Goal: Transaction & Acquisition: Purchase product/service

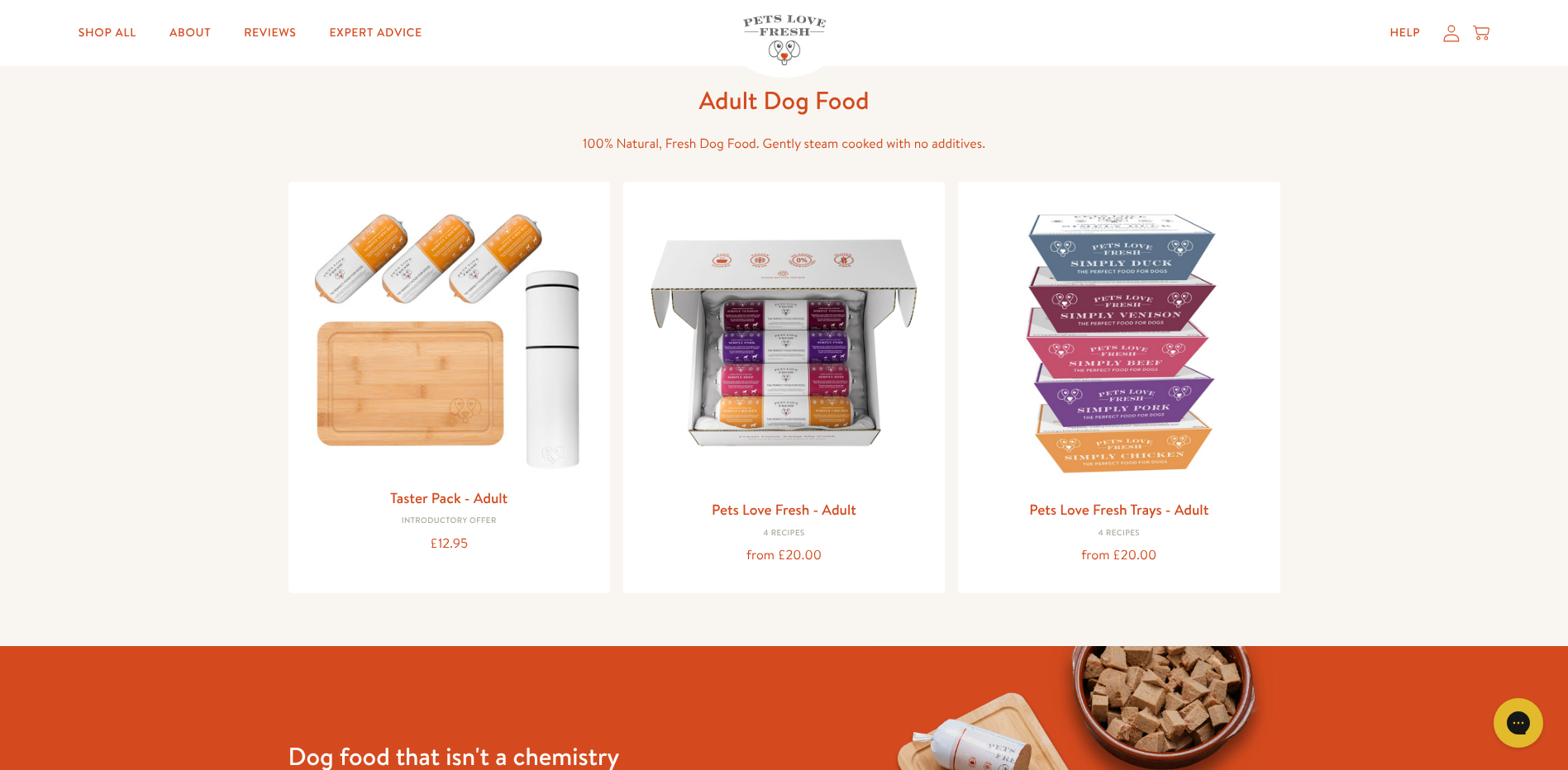
scroll to position [165, 0]
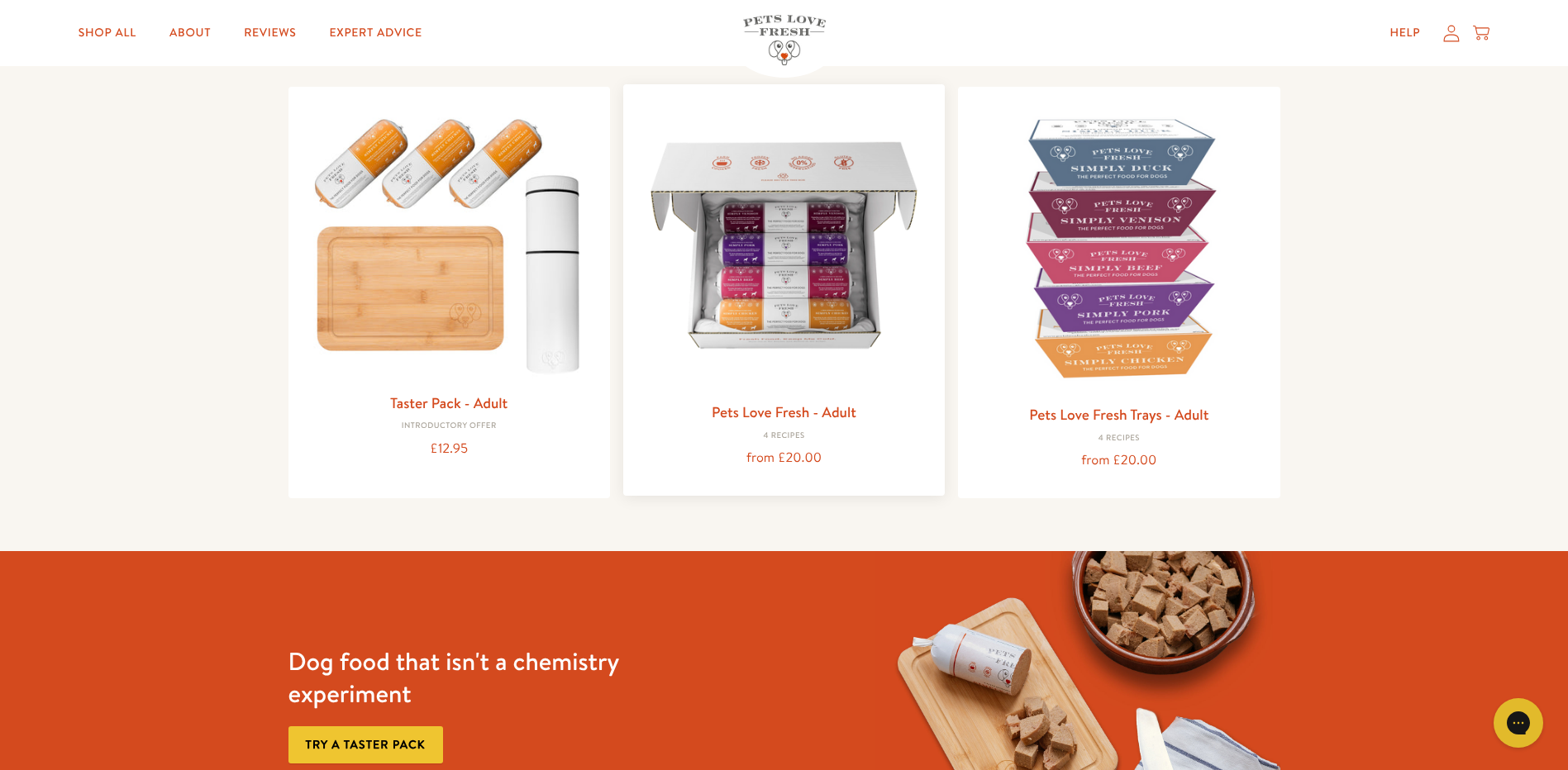
click at [776, 409] on link "Pets Love Fresh - Adult" at bounding box center [783, 412] width 144 height 21
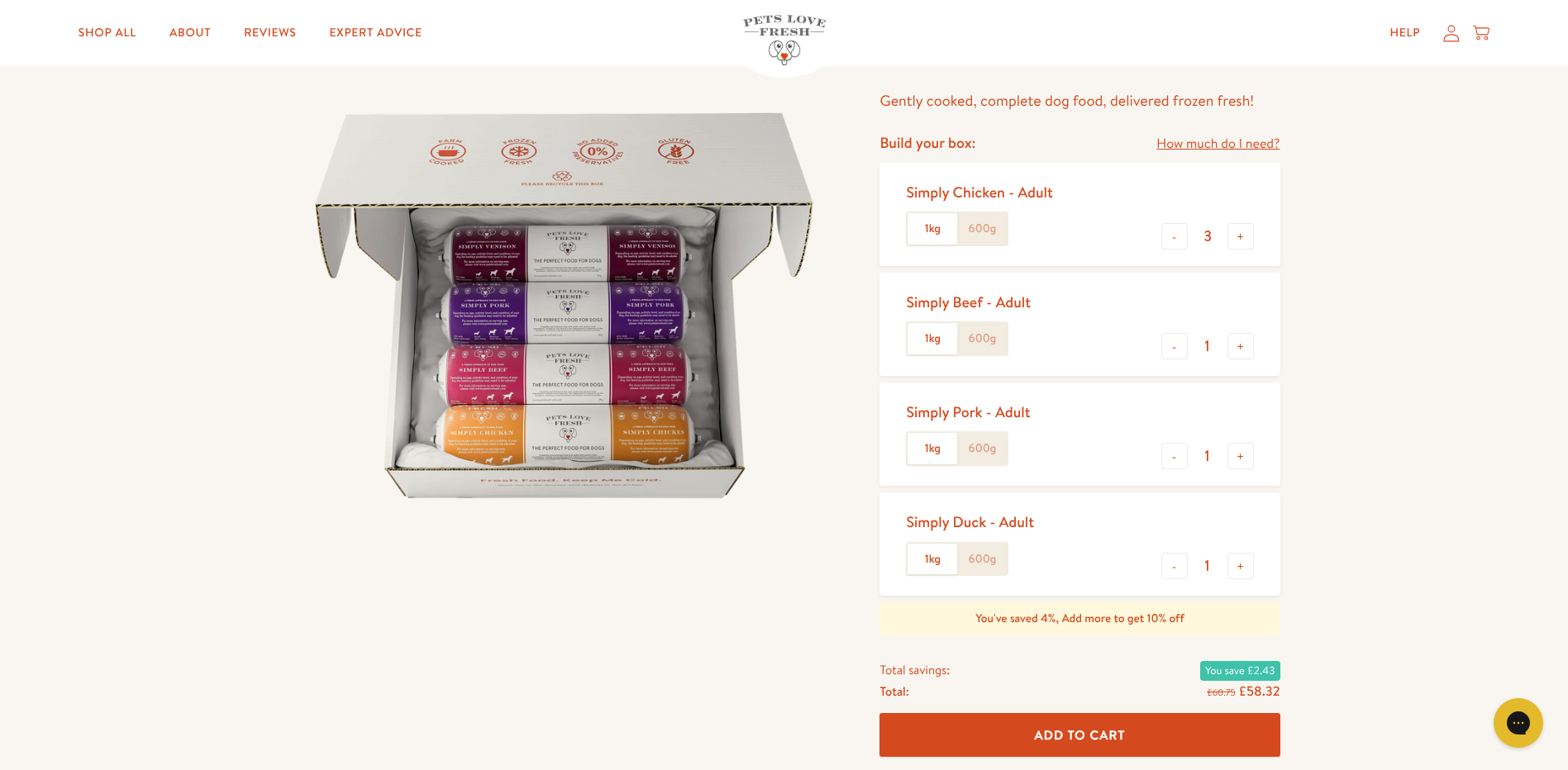
scroll to position [165, 0]
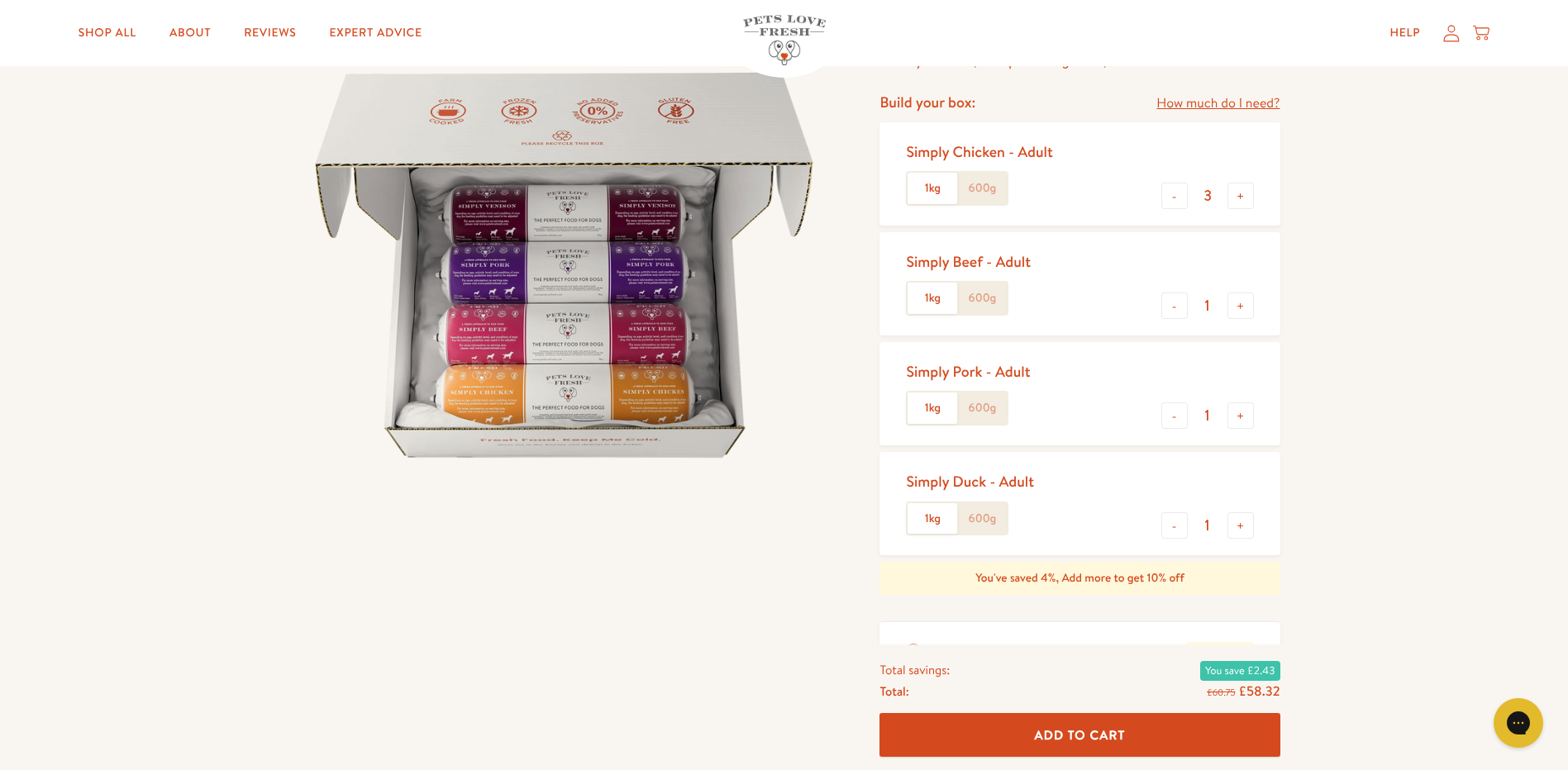
click at [1084, 725] on button "Add To Cart" at bounding box center [1079, 736] width 400 height 44
click at [1214, 197] on input "3" at bounding box center [1207, 196] width 40 height 19
click at [1177, 526] on button "-" at bounding box center [1175, 526] width 26 height 26
type input "0"
click at [1172, 416] on button "-" at bounding box center [1175, 416] width 26 height 26
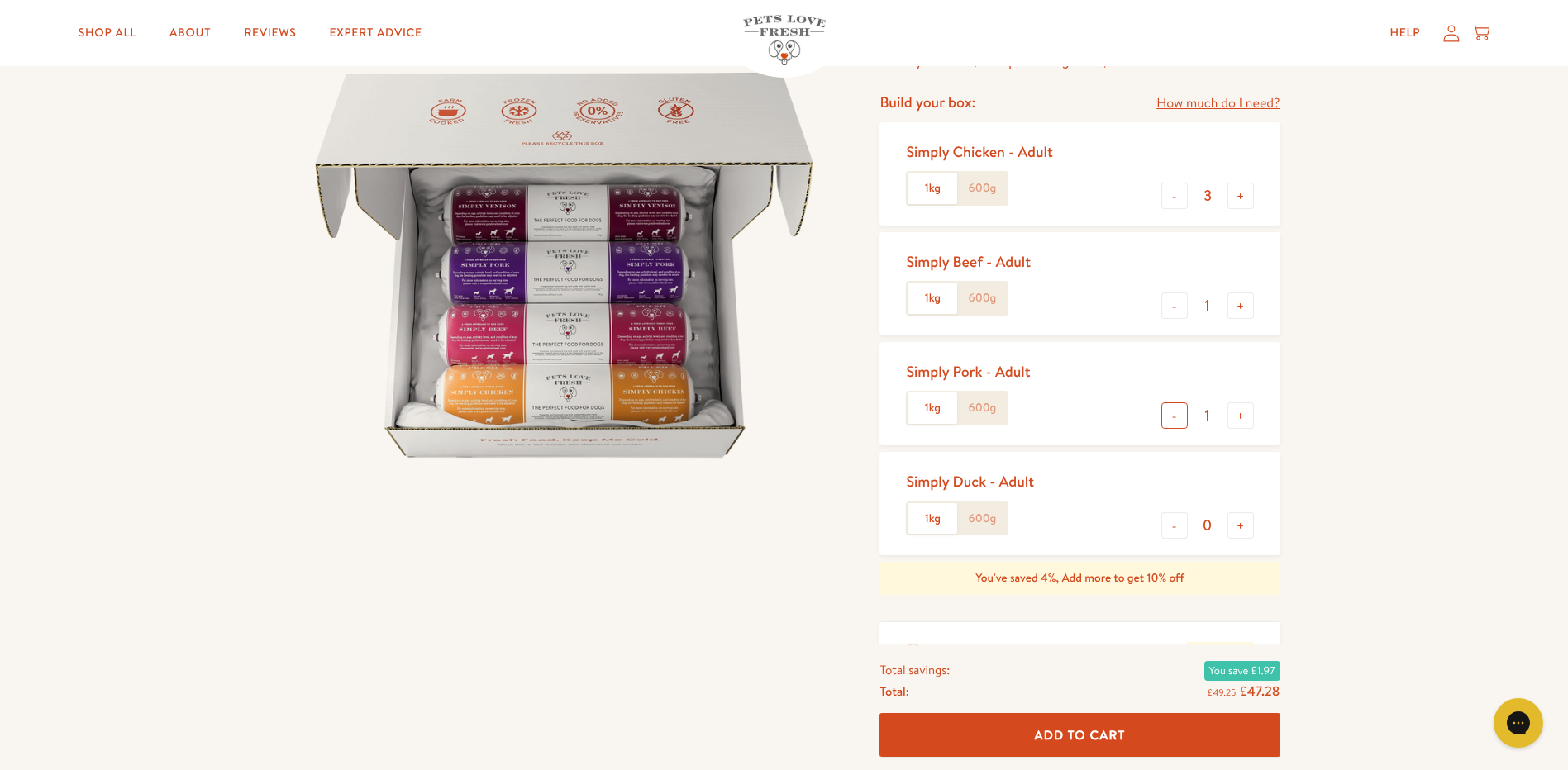
type input "0"
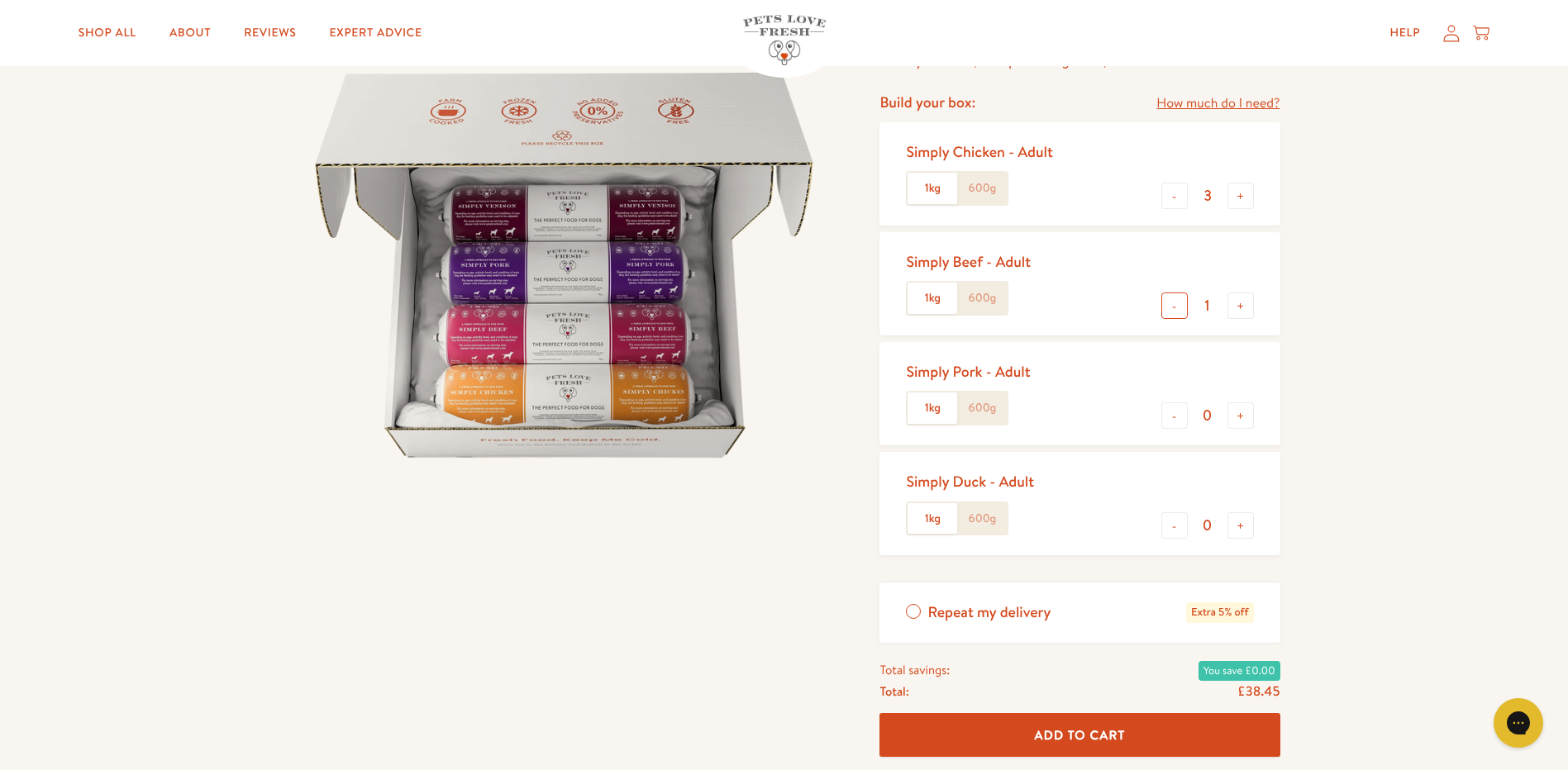
click at [1170, 310] on button "-" at bounding box center [1175, 306] width 26 height 26
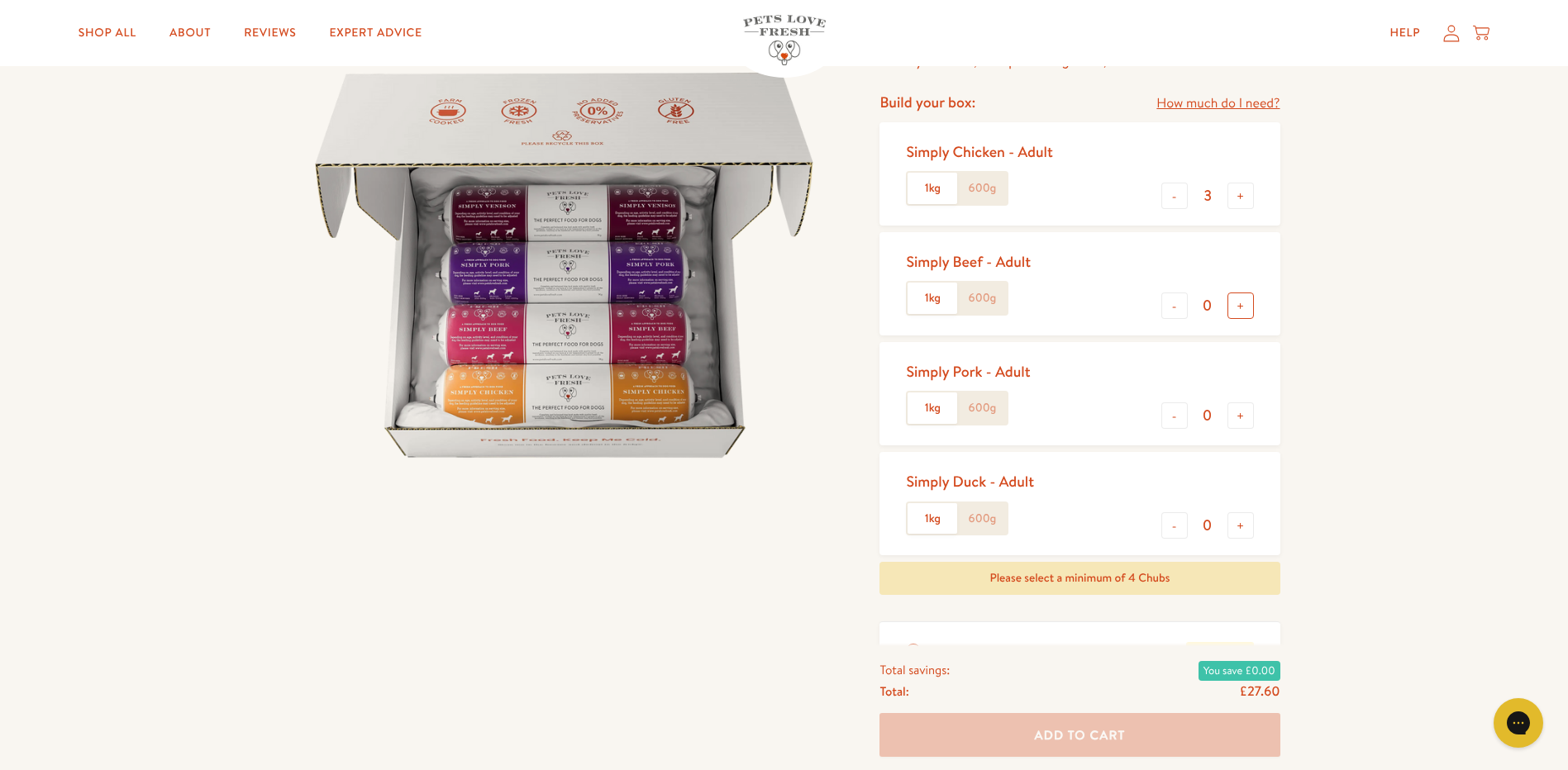
click at [1239, 308] on button "+" at bounding box center [1241, 306] width 26 height 26
type input "1"
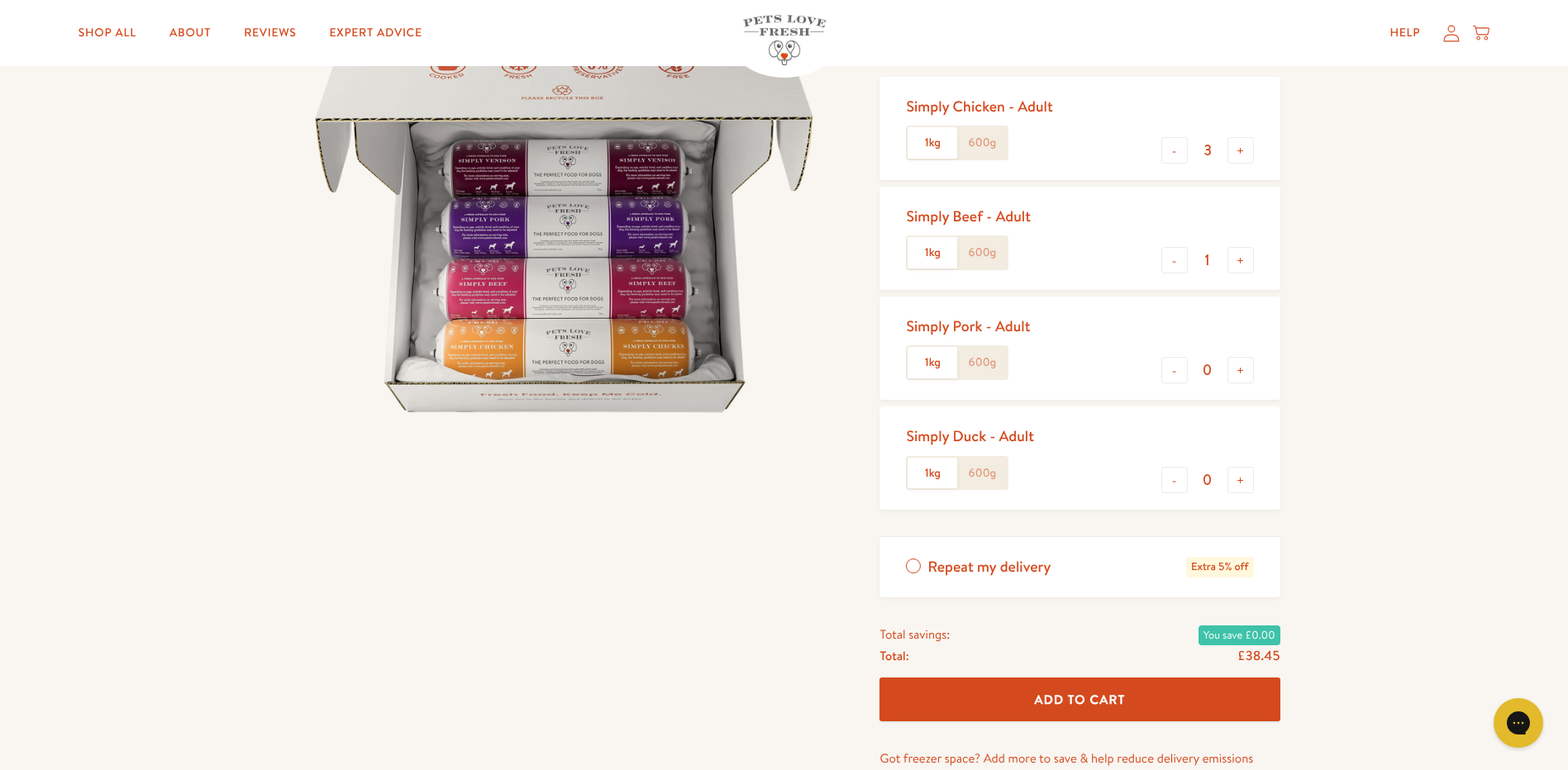
scroll to position [331, 0]
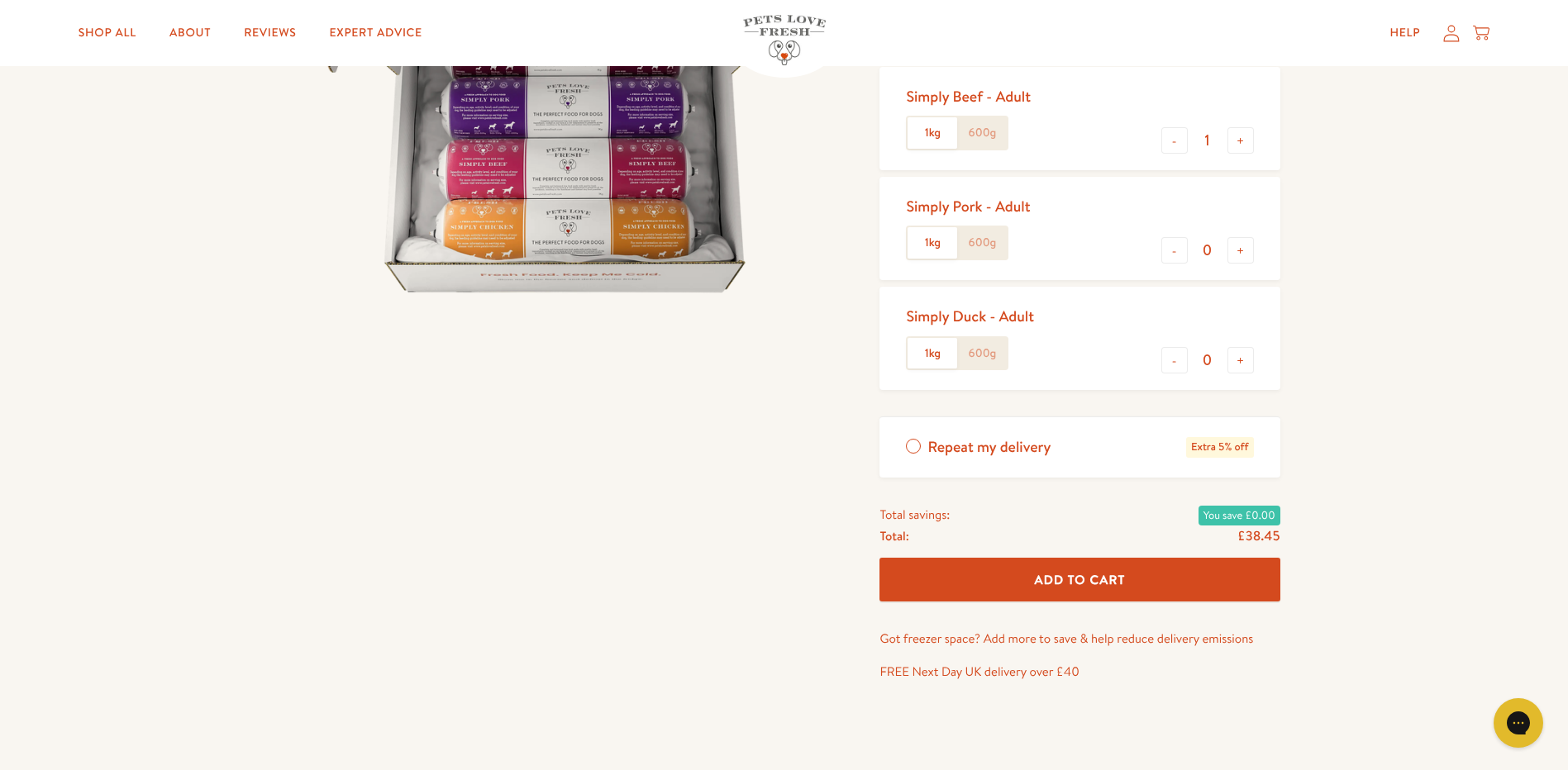
click at [1102, 573] on span "Add To Cart" at bounding box center [1080, 580] width 91 height 18
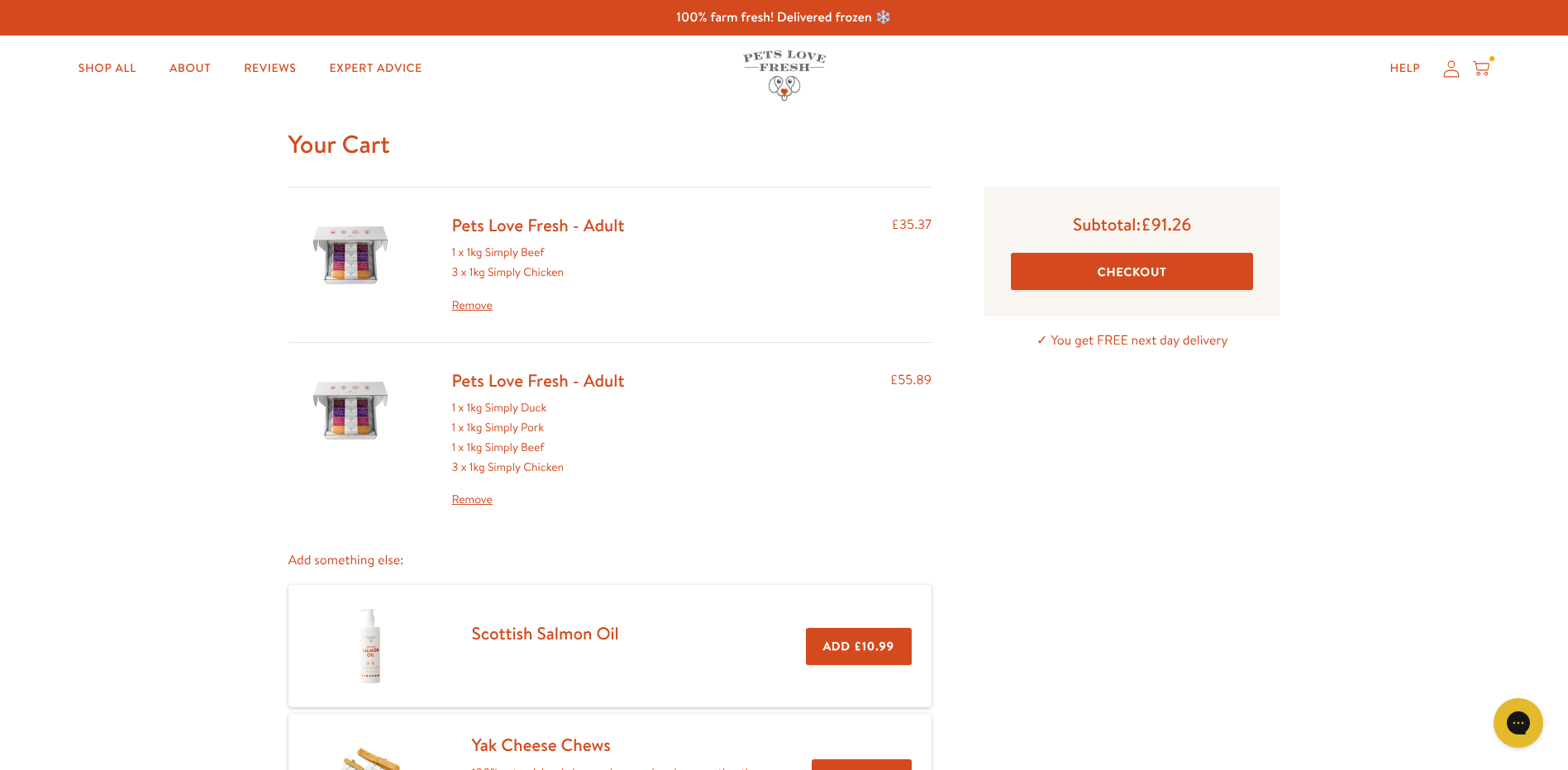
click at [475, 498] on link "Remove" at bounding box center [538, 500] width 172 height 20
